Goal: Task Accomplishment & Management: Use online tool/utility

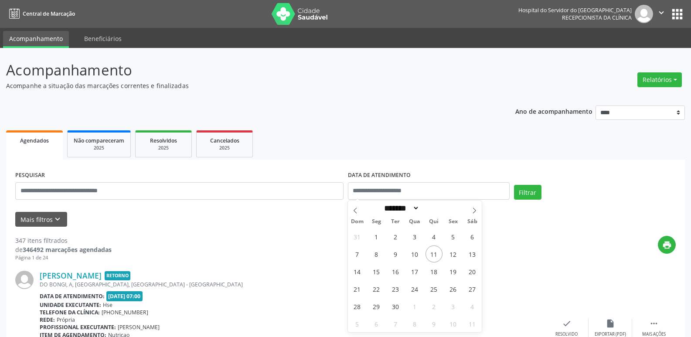
select select "*"
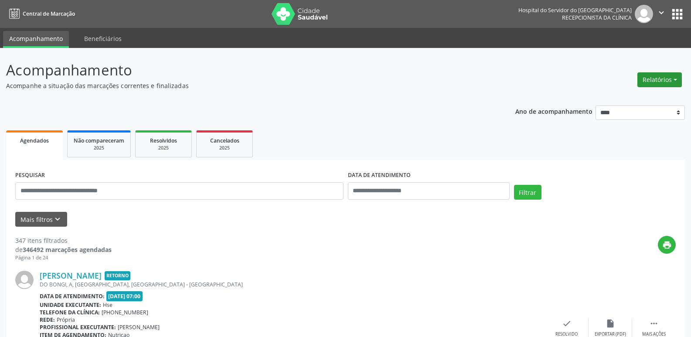
click at [664, 79] on button "Relatórios" at bounding box center [659, 79] width 44 height 15
click at [610, 98] on link "Agendamentos" at bounding box center [635, 98] width 94 height 12
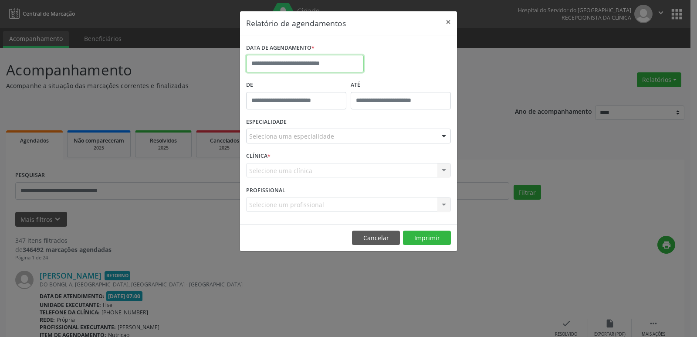
click at [333, 68] on input "text" at bounding box center [305, 63] width 118 height 17
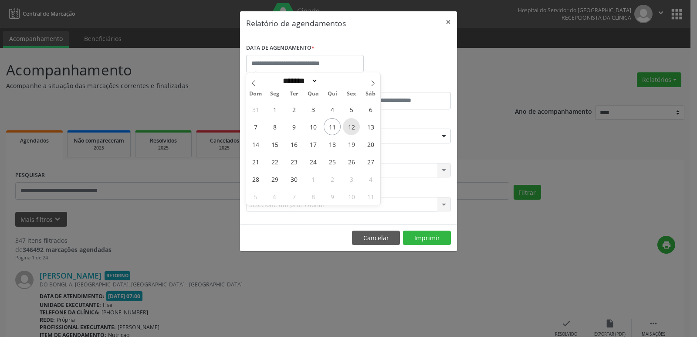
click at [354, 128] on span "12" at bounding box center [351, 126] width 17 height 17
type input "**********"
click at [354, 128] on span "12" at bounding box center [351, 126] width 17 height 17
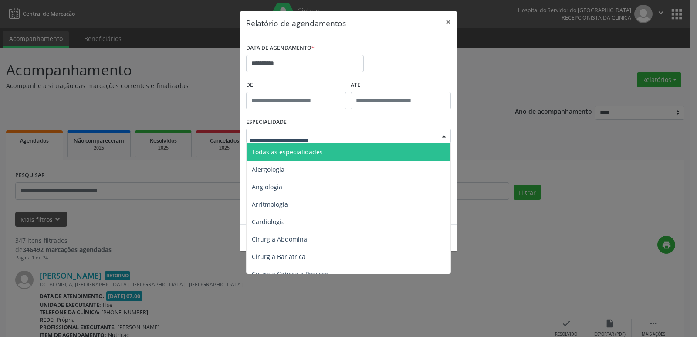
type input "*"
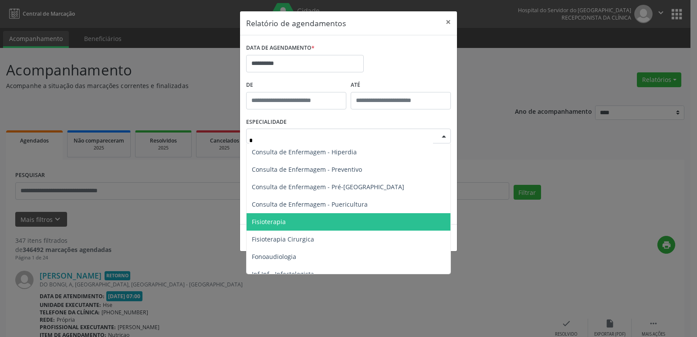
click at [290, 222] on span "Fisioterapia" at bounding box center [349, 221] width 204 height 17
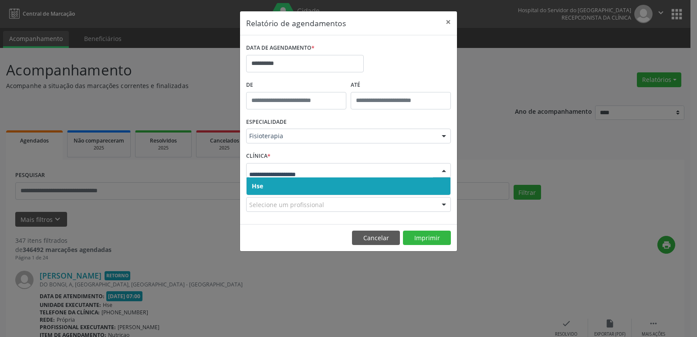
click at [265, 187] on span "Hse" at bounding box center [349, 185] width 204 height 17
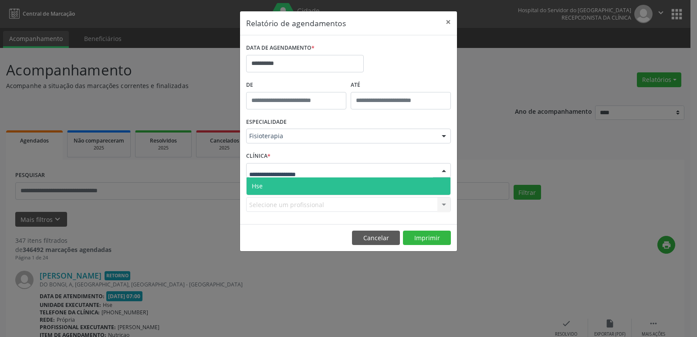
drag, startPoint x: 273, startPoint y: 182, endPoint x: 279, endPoint y: 189, distance: 8.7
click at [273, 183] on span "Hse" at bounding box center [349, 185] width 204 height 17
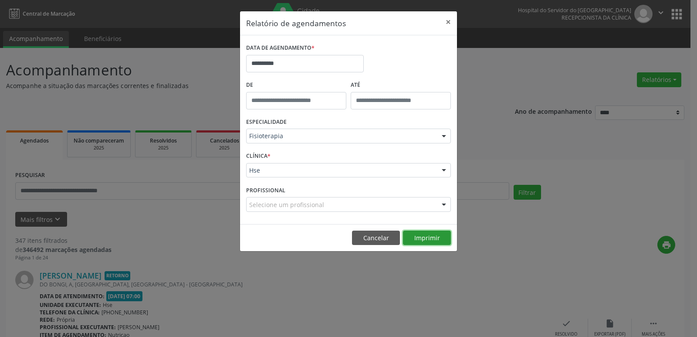
click at [424, 236] on button "Imprimir" at bounding box center [427, 238] width 48 height 15
click at [445, 23] on button "×" at bounding box center [448, 21] width 17 height 21
